Goal: Task Accomplishment & Management: Use online tool/utility

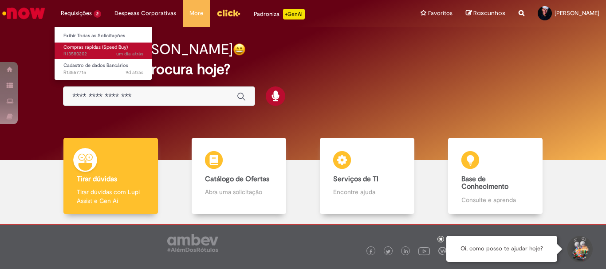
click at [109, 47] on span "Compras rápidas (Speed Buy)" at bounding box center [95, 47] width 64 height 7
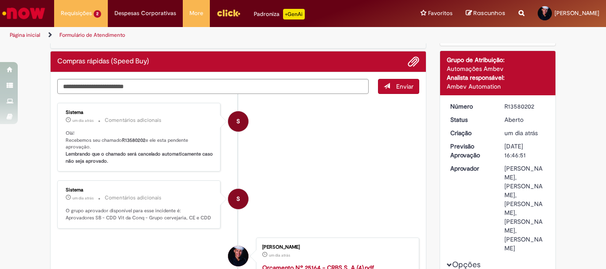
scroll to position [89, 0]
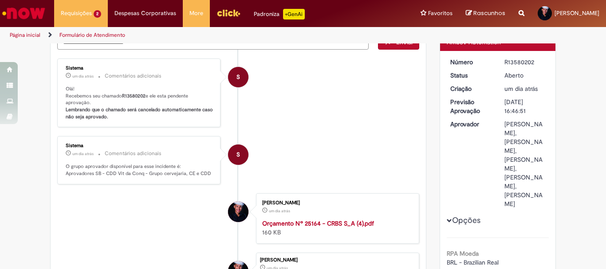
drag, startPoint x: 505, startPoint y: 209, endPoint x: 539, endPoint y: 224, distance: 37.2
click at [539, 209] on div "[PERSON_NAME], [PERSON_NAME], [PERSON_NAME], [PERSON_NAME], [PERSON_NAME]" at bounding box center [525, 164] width 41 height 89
click at [395, 179] on li "S Sistema um dia atrás um dia atrás Comentários adicionais O grupo aprovador di…" at bounding box center [238, 160] width 362 height 48
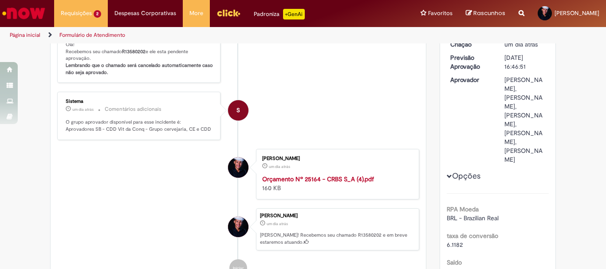
scroll to position [0, 0]
